Goal: Task Accomplishment & Management: Complete application form

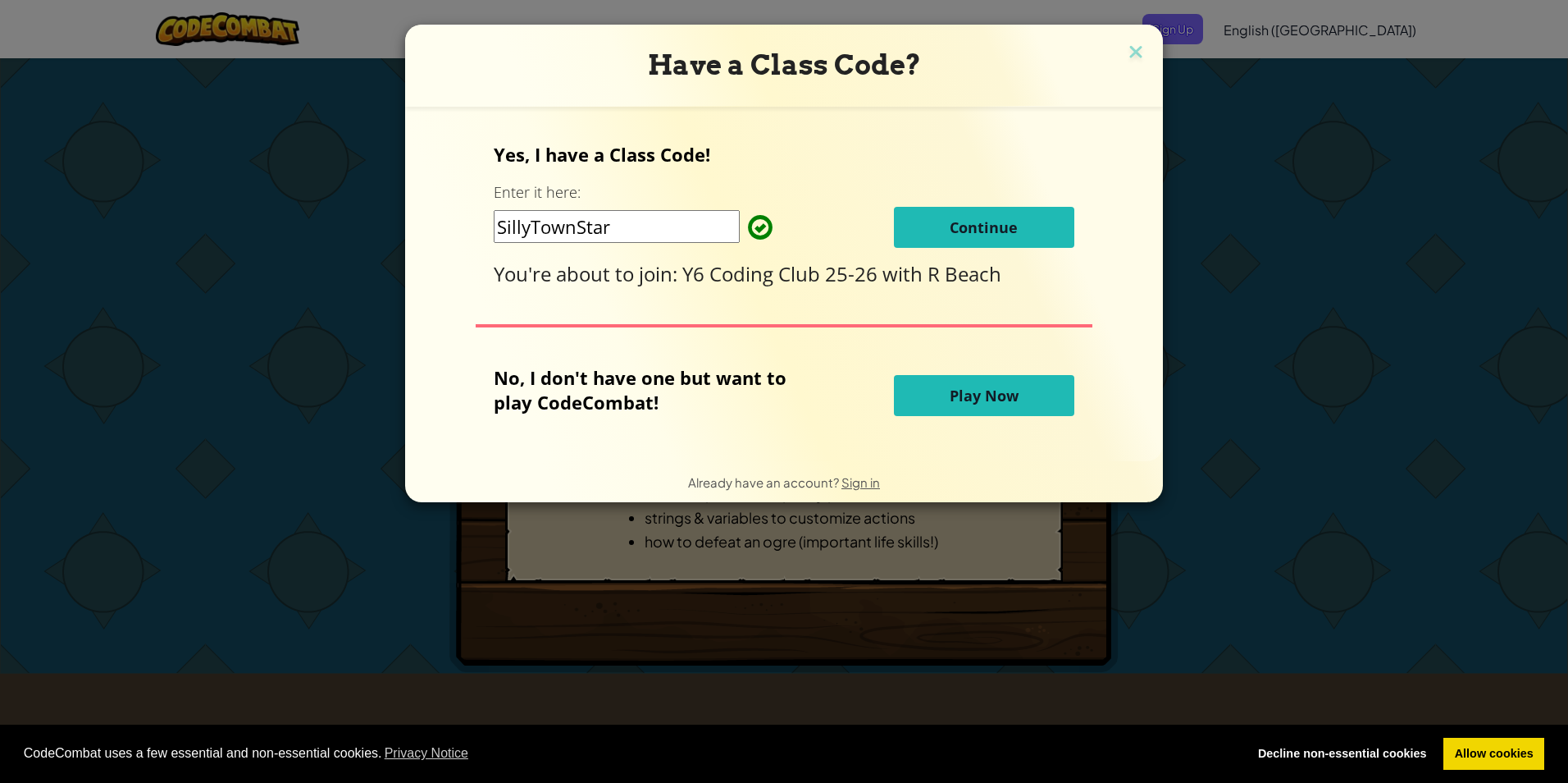
click at [952, 194] on div "Yes, I have a Class Code! Enter it here: SillyTownStar Continue You're about to…" at bounding box center [784, 214] width 580 height 145
click at [957, 233] on span "Continue" at bounding box center [983, 227] width 68 height 19
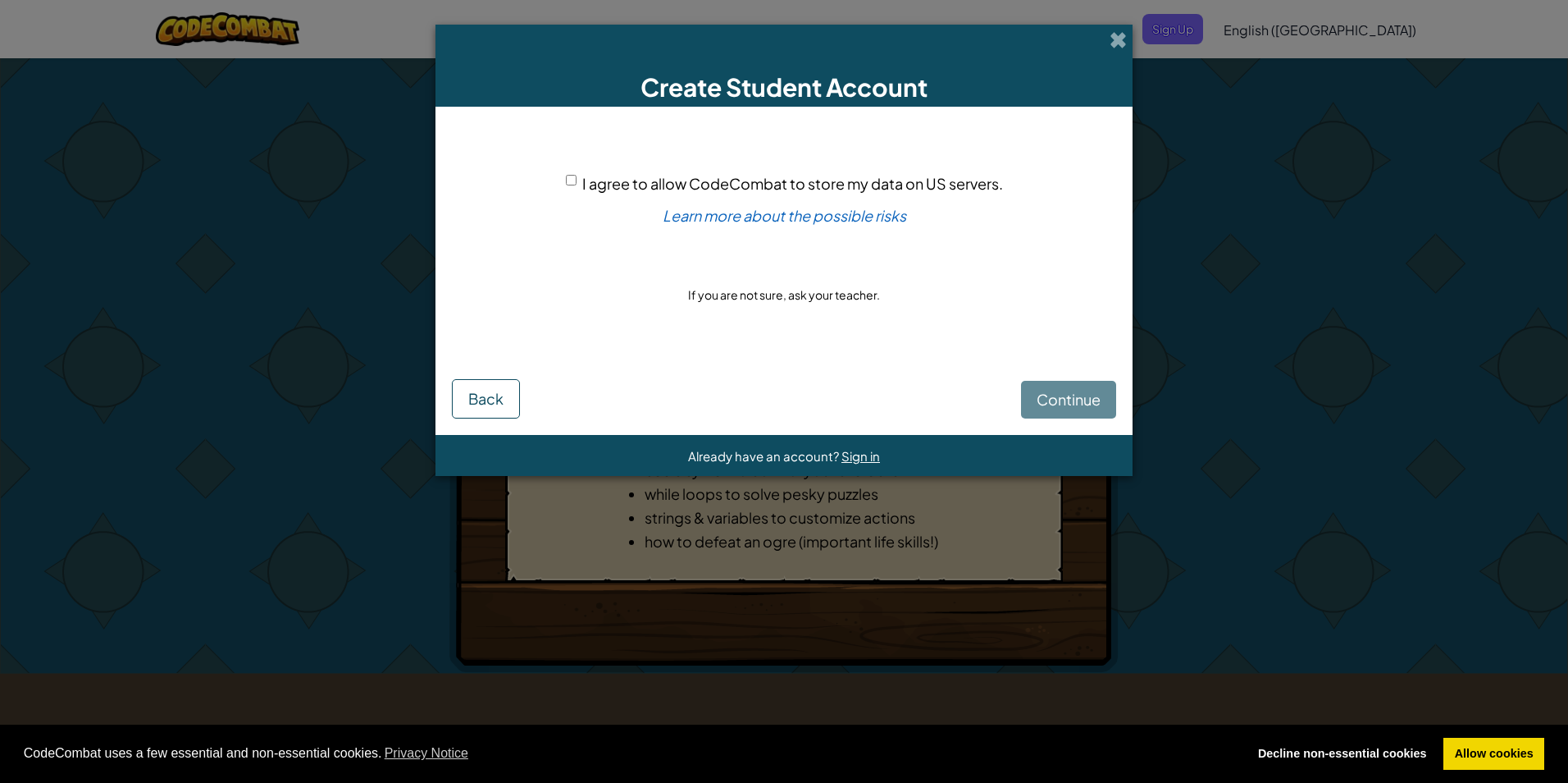
click at [1075, 401] on div "Continue Back" at bounding box center [784, 387] width 664 height 63
drag, startPoint x: 569, startPoint y: 179, endPoint x: 598, endPoint y: 173, distance: 29.6
click at [569, 181] on input "I agree to allow CodeCombat to store my data on US servers." at bounding box center [571, 180] width 11 height 11
checkbox input "true"
click at [1029, 400] on button "Continue" at bounding box center [1069, 399] width 96 height 38
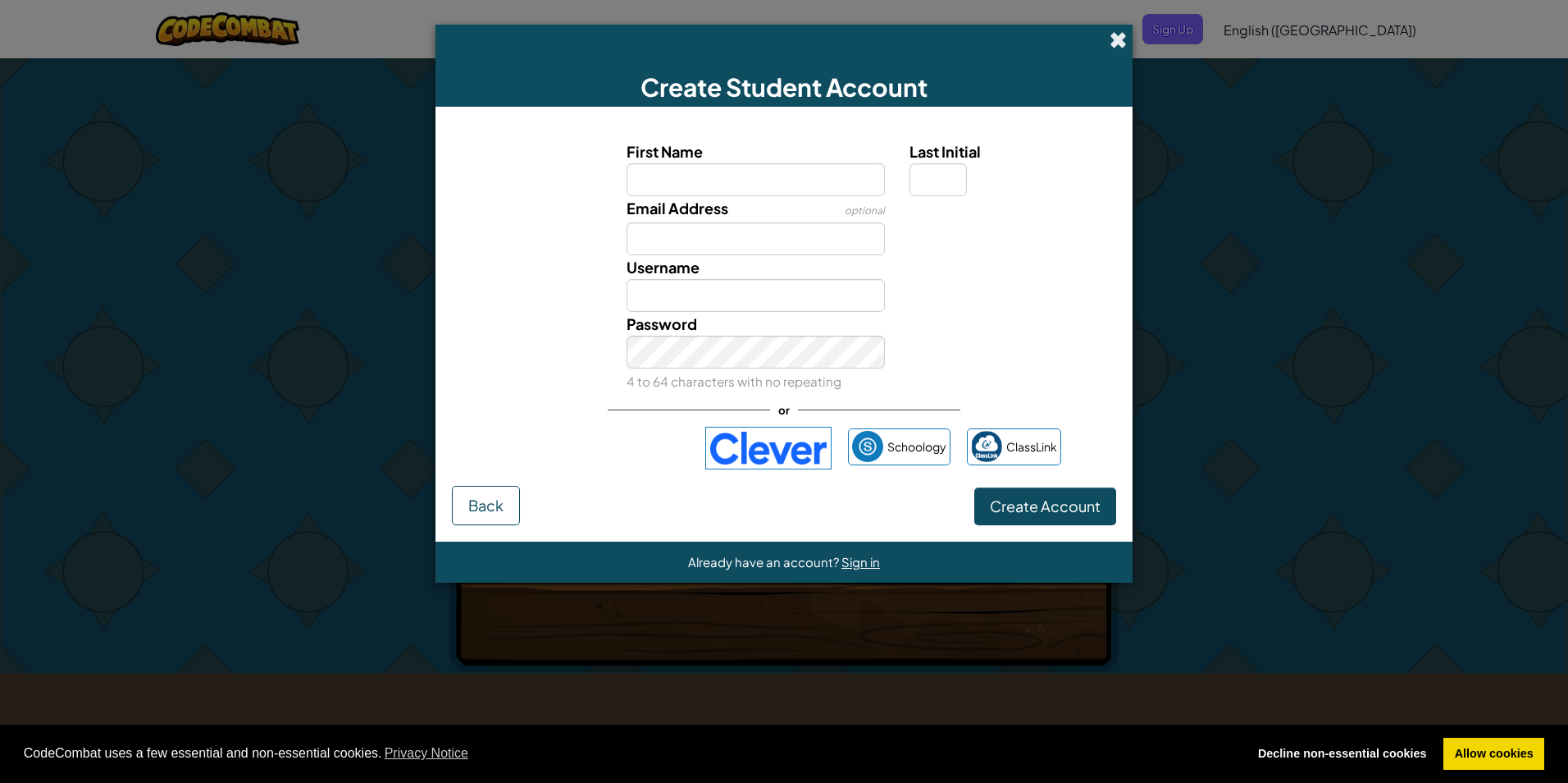
click at [1113, 35] on span at bounding box center [1118, 39] width 17 height 17
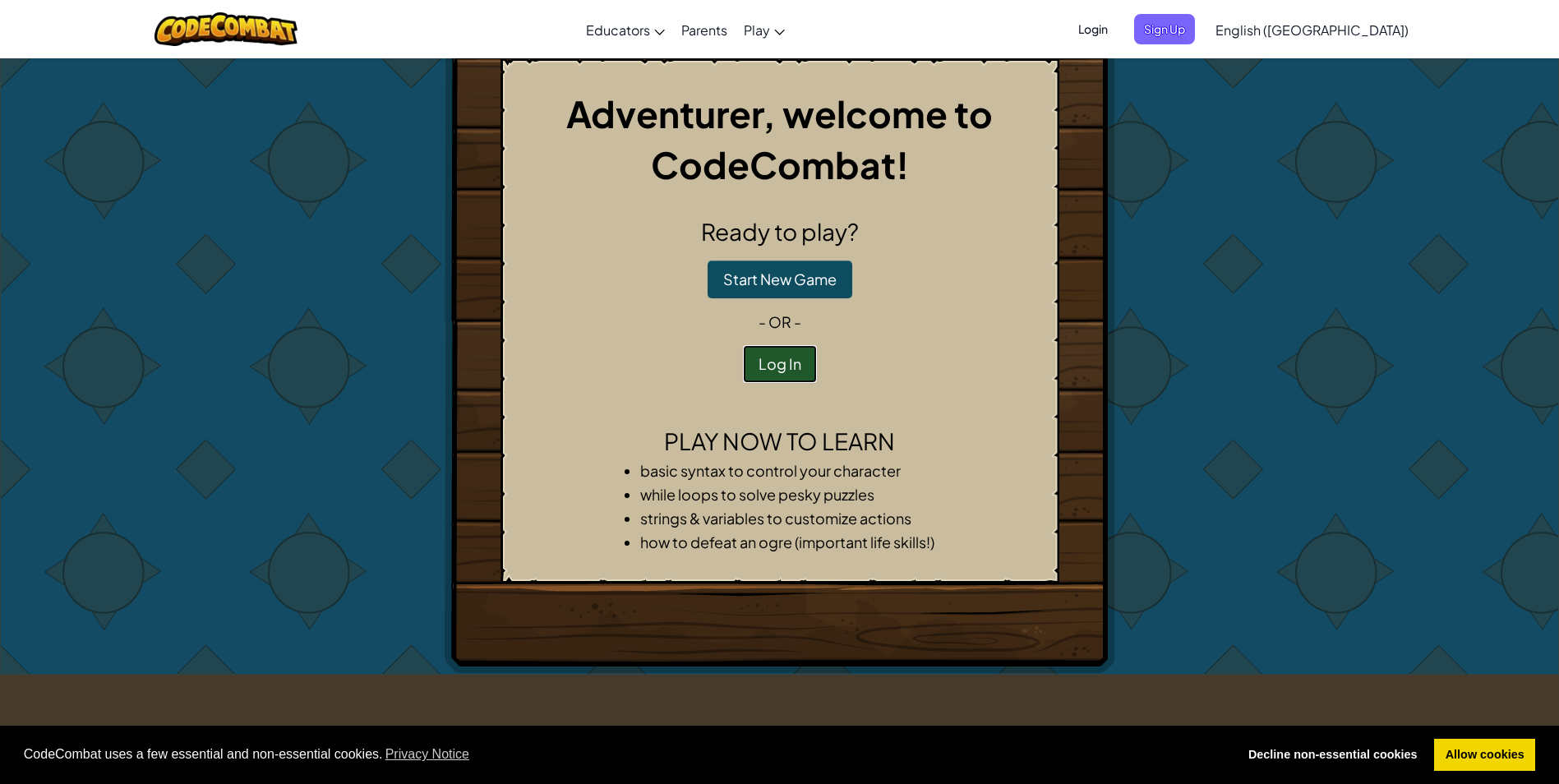
click at [811, 367] on button "Log In" at bounding box center [779, 364] width 74 height 38
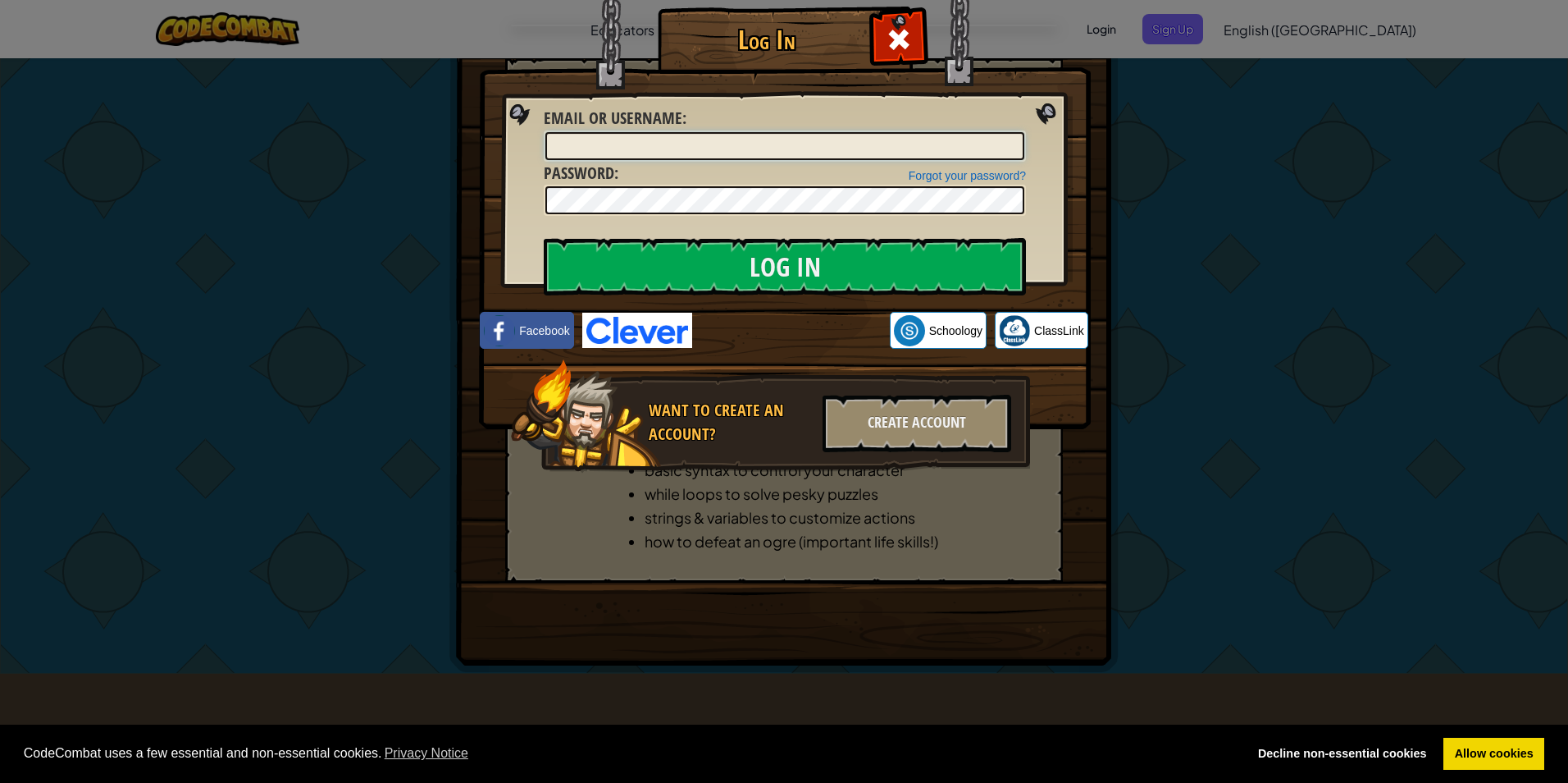
click at [665, 152] on input "Email or Username :" at bounding box center [785, 146] width 479 height 28
click at [544, 238] on input "Log In" at bounding box center [784, 266] width 482 height 58
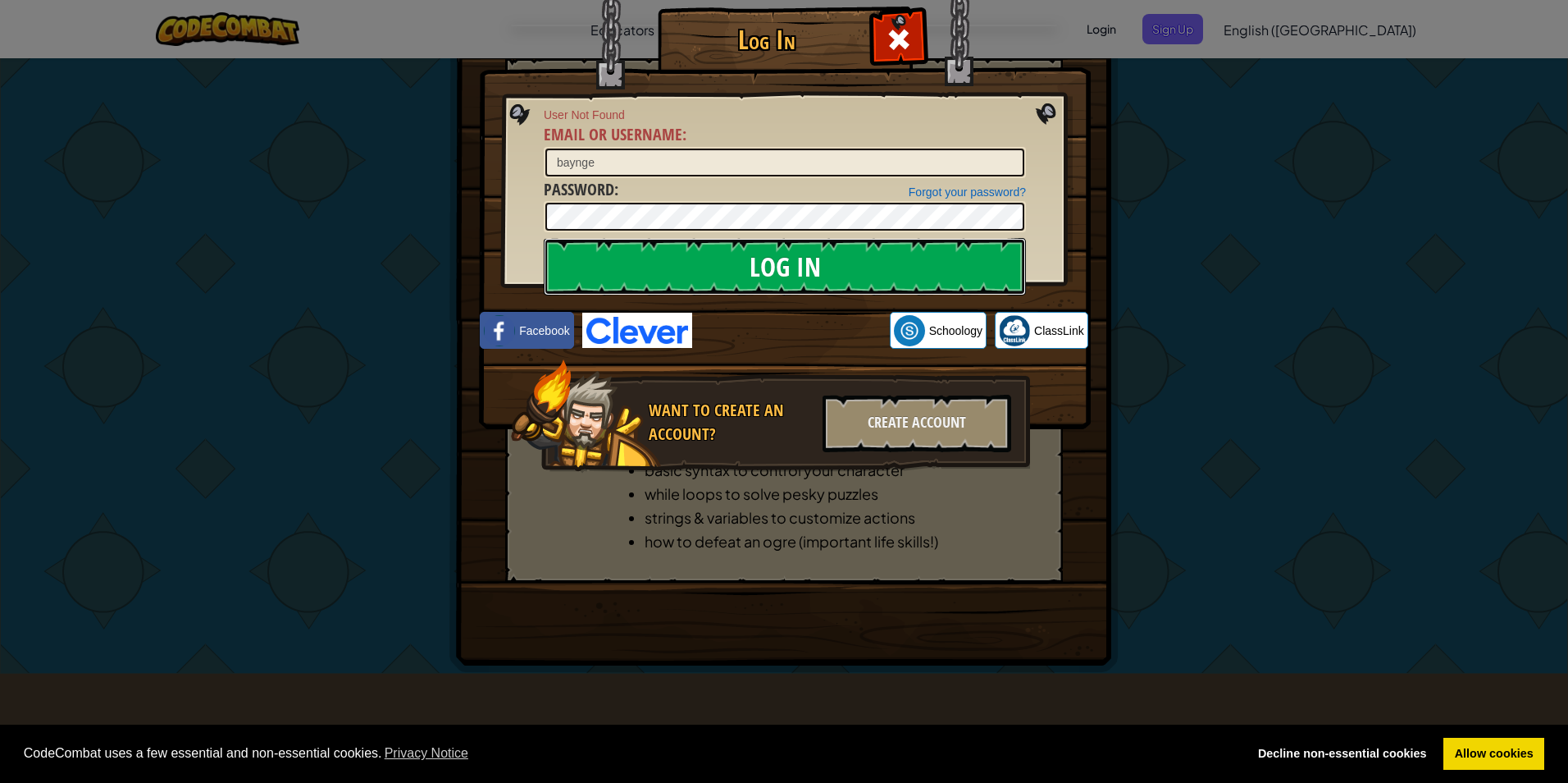
click at [769, 271] on input "Log In" at bounding box center [784, 266] width 482 height 58
click at [544, 238] on input "Log In" at bounding box center [784, 266] width 482 height 58
click at [612, 160] on input "baynge" at bounding box center [785, 163] width 479 height 28
type input "Baynge"
click at [769, 274] on input "Log In" at bounding box center [784, 266] width 482 height 58
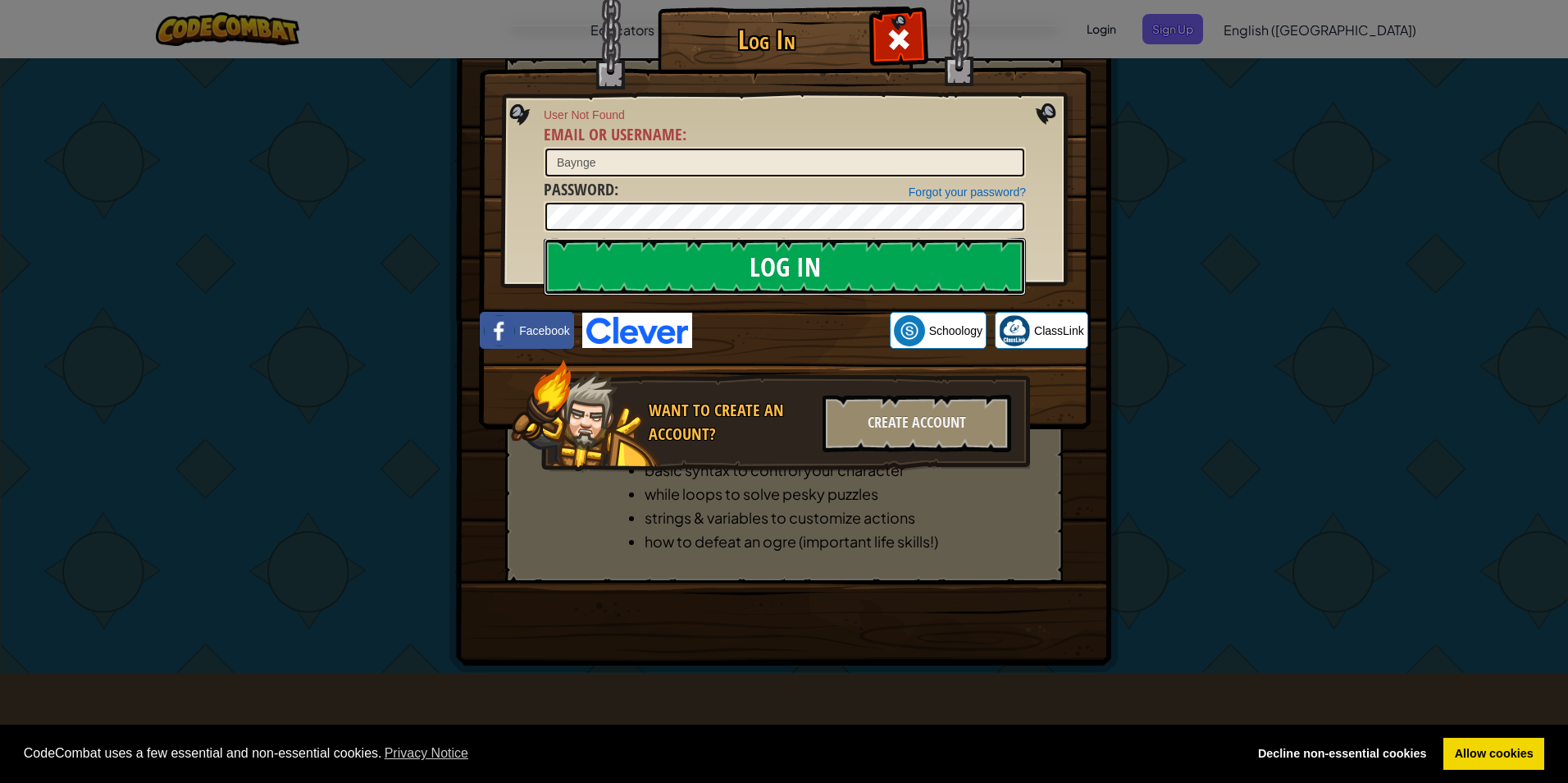
click at [772, 269] on input "Log In" at bounding box center [784, 266] width 482 height 58
click at [887, 43] on span at bounding box center [899, 40] width 27 height 27
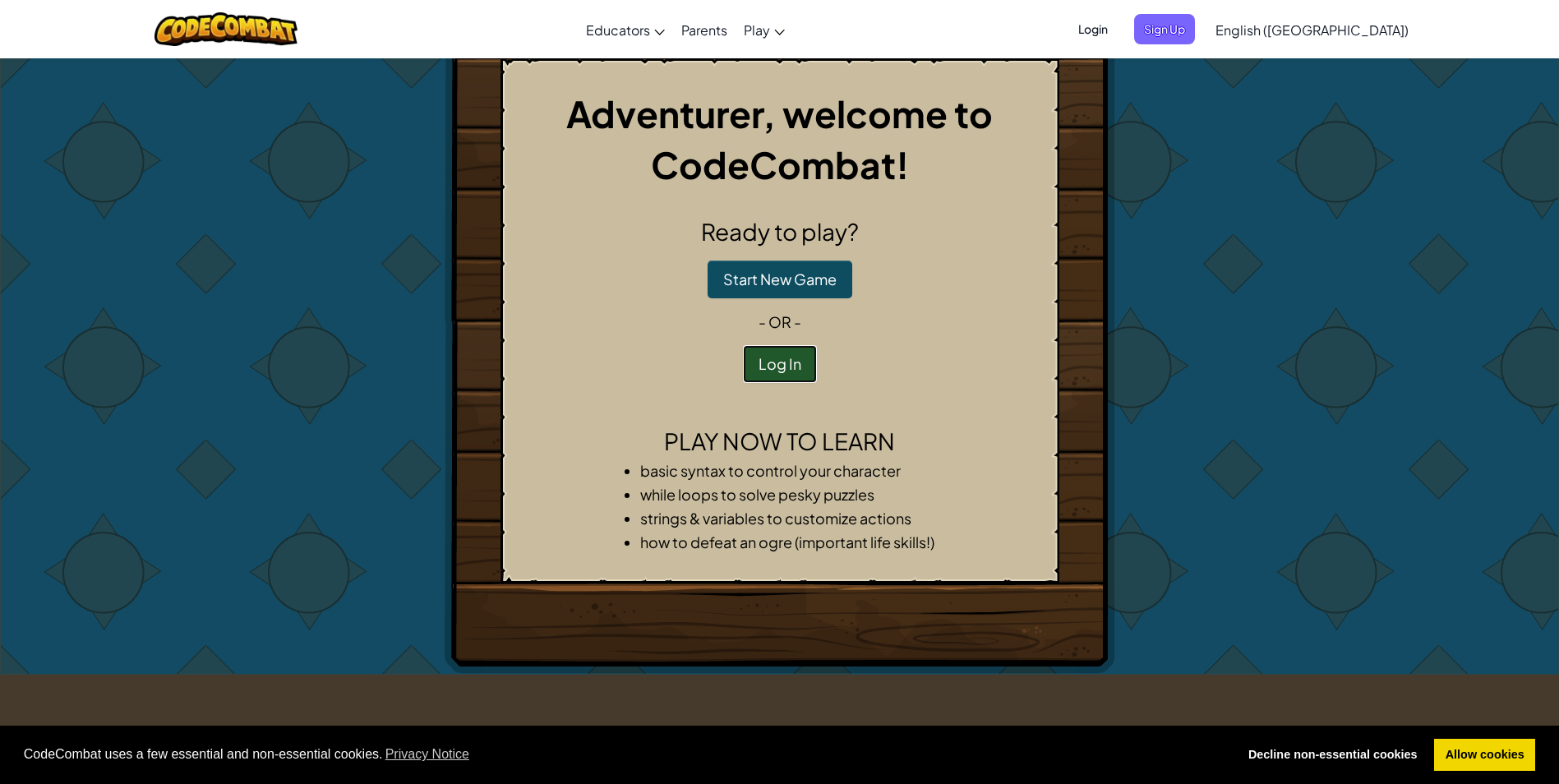
click at [786, 364] on button "Log In" at bounding box center [779, 364] width 74 height 38
